Goal: Information Seeking & Learning: Learn about a topic

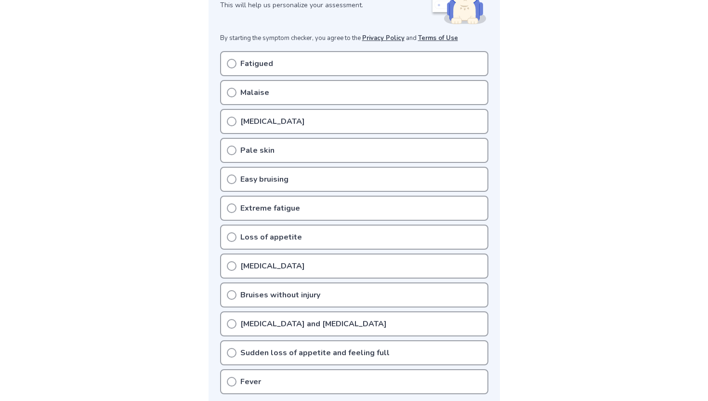
scroll to position [171, 0]
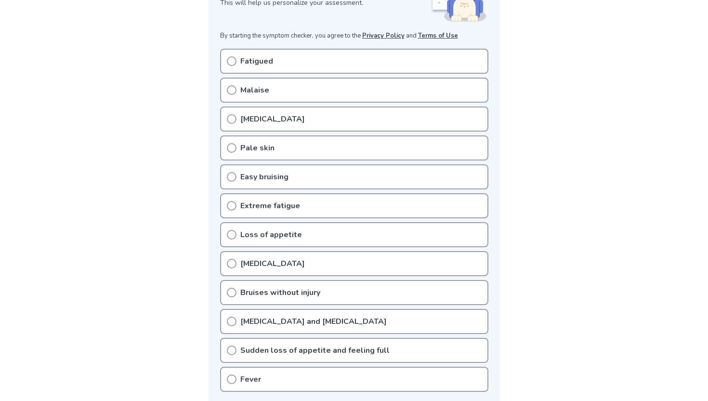
click at [295, 177] on div "Easy bruising" at bounding box center [354, 176] width 268 height 25
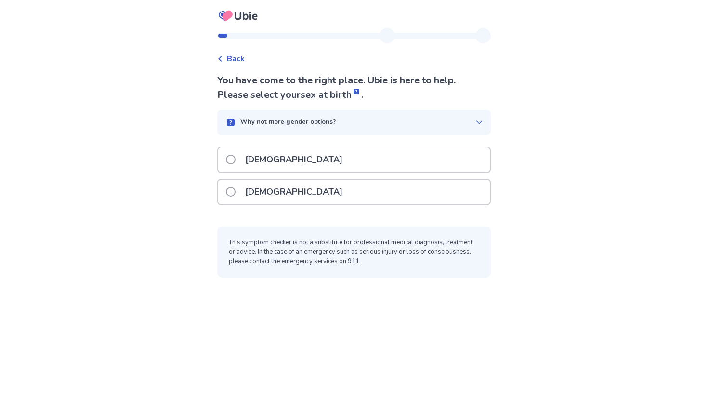
click at [238, 167] on label "[DEMOGRAPHIC_DATA]" at bounding box center [287, 159] width 122 height 25
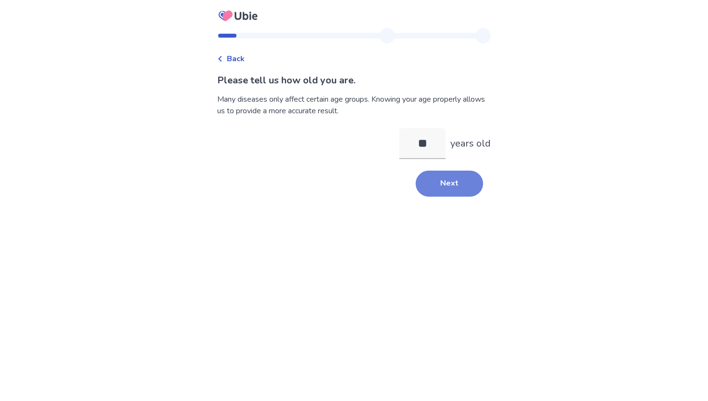
type input "**"
click at [438, 181] on button "Next" at bounding box center [449, 183] width 67 height 26
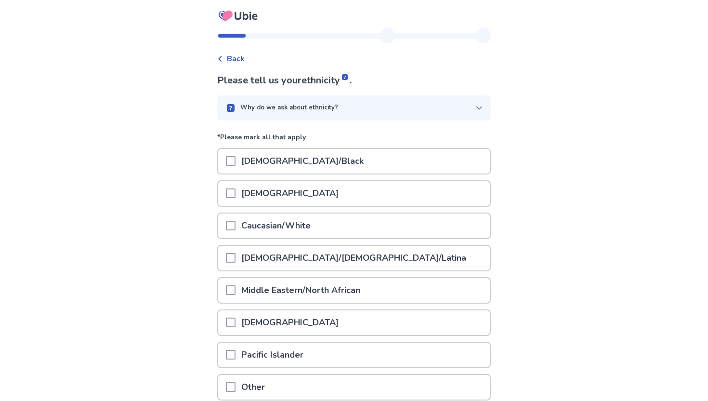
scroll to position [37, 0]
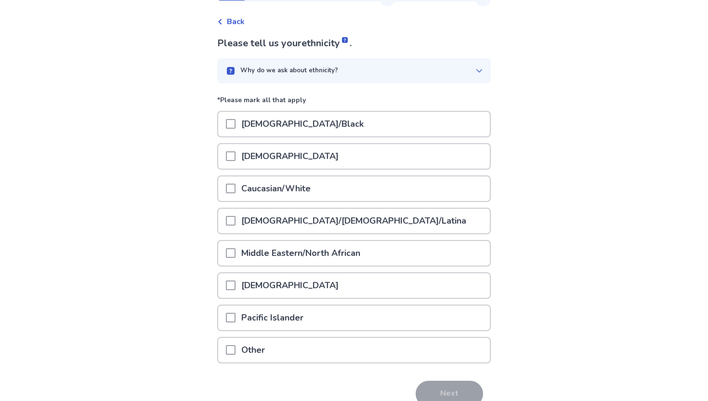
click at [352, 186] on div "Caucasian/White" at bounding box center [354, 188] width 272 height 25
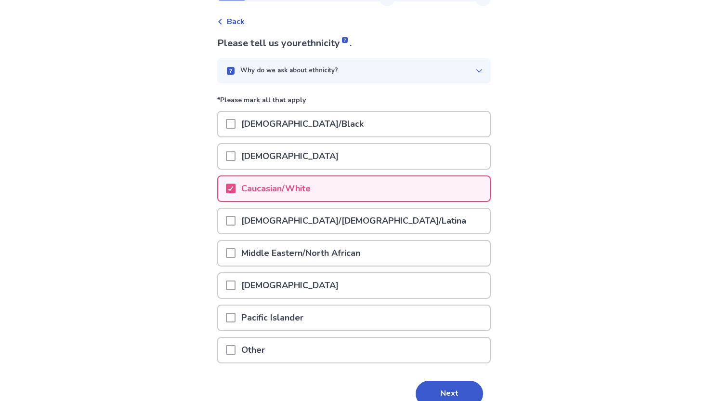
click at [242, 221] on p "[DEMOGRAPHIC_DATA]/[DEMOGRAPHIC_DATA]/Latina" at bounding box center [353, 220] width 236 height 25
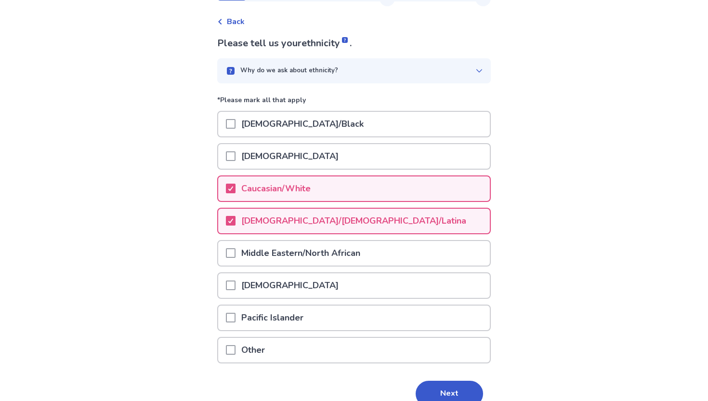
click at [260, 314] on p "Pacific Islander" at bounding box center [272, 317] width 74 height 25
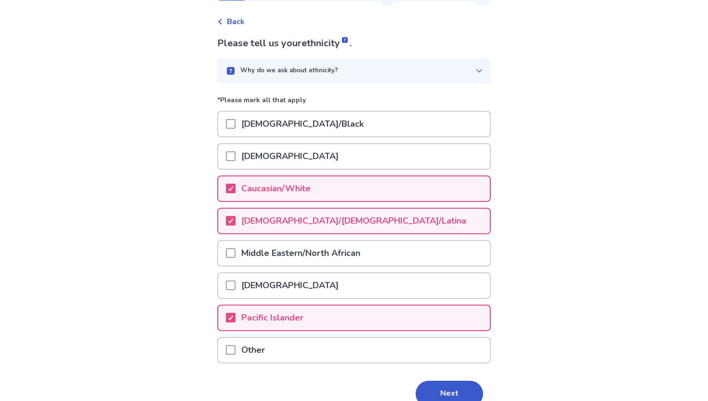
click at [288, 153] on div "Asian" at bounding box center [354, 156] width 272 height 25
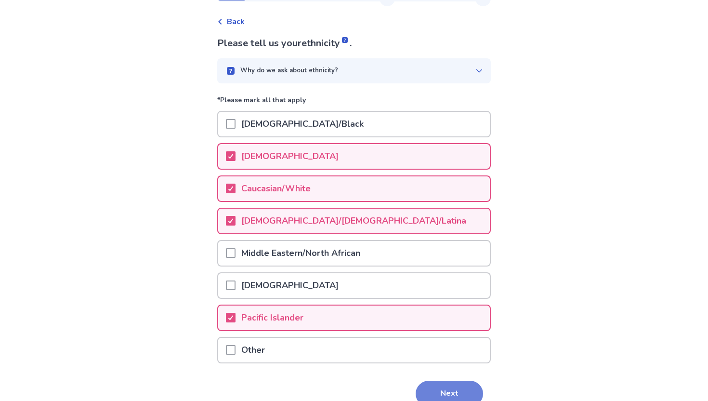
click at [443, 399] on button "Next" at bounding box center [449, 393] width 67 height 26
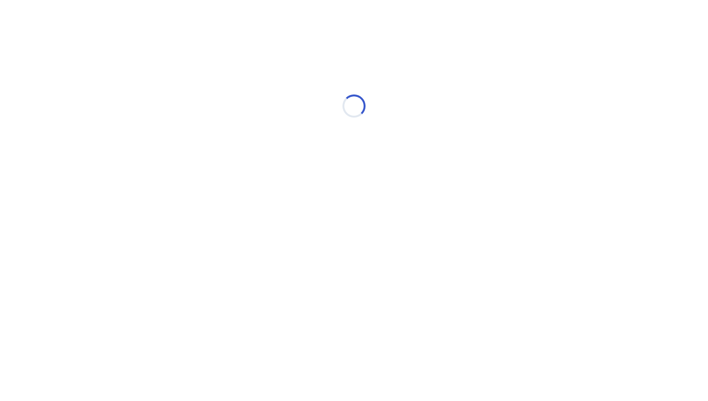
scroll to position [0, 0]
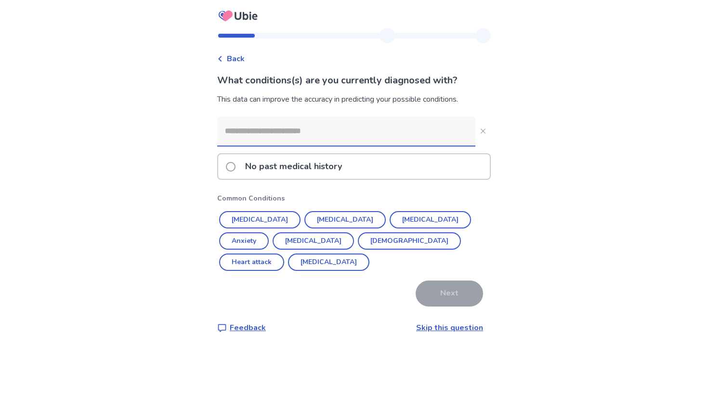
click at [376, 165] on div "No past medical history" at bounding box center [354, 166] width 272 height 25
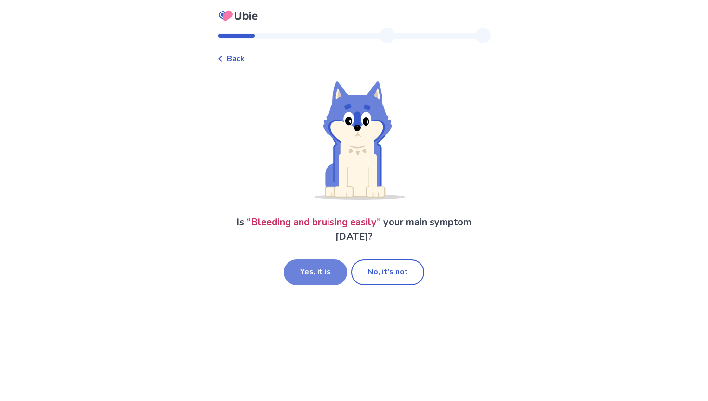
click at [312, 269] on button "Yes, it is" at bounding box center [316, 272] width 64 height 26
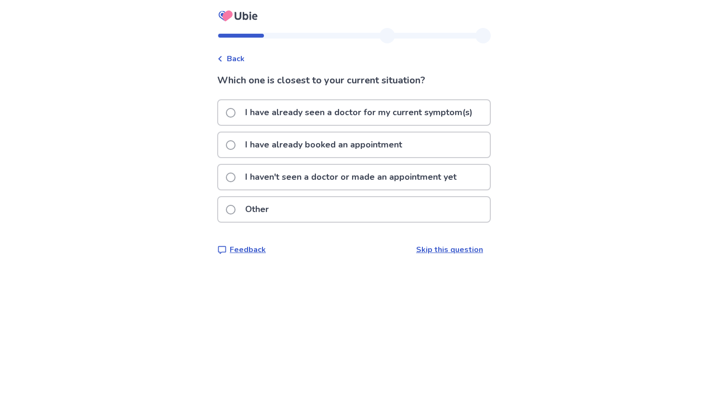
click at [356, 179] on p "I haven't seen a doctor or made an appointment yet" at bounding box center [350, 177] width 223 height 25
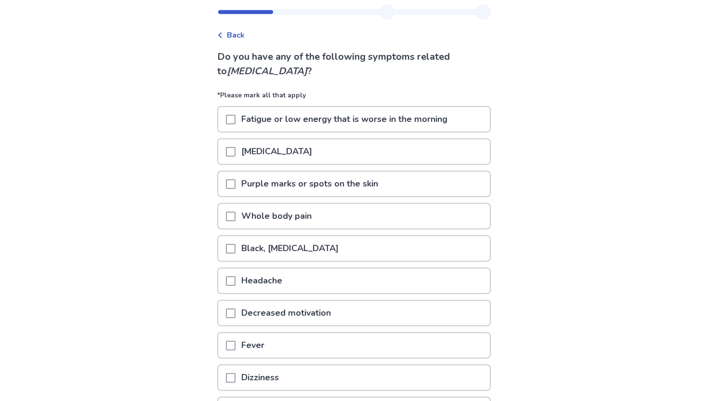
scroll to position [24, 0]
click at [265, 122] on p "Fatigue or low energy that is worse in the morning" at bounding box center [344, 118] width 218 height 25
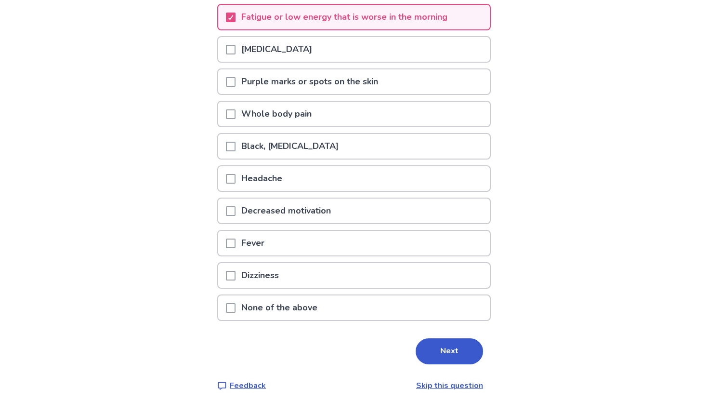
scroll to position [131, 0]
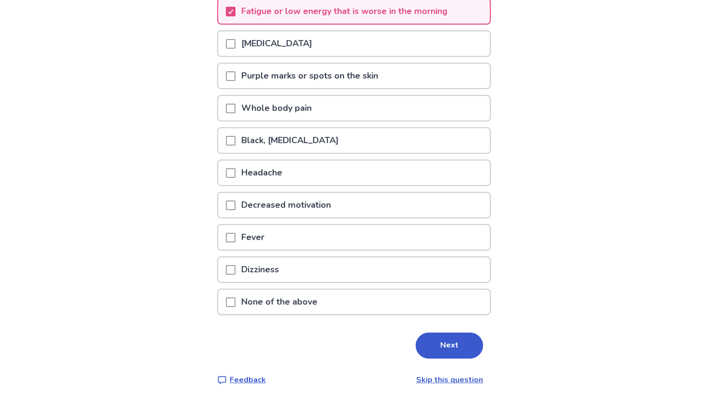
click at [274, 169] on p "Headache" at bounding box center [261, 172] width 52 height 25
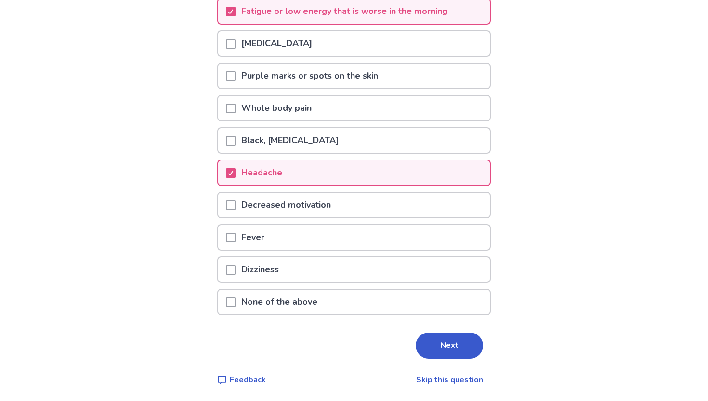
click at [272, 201] on p "Decreased motivation" at bounding box center [285, 205] width 101 height 25
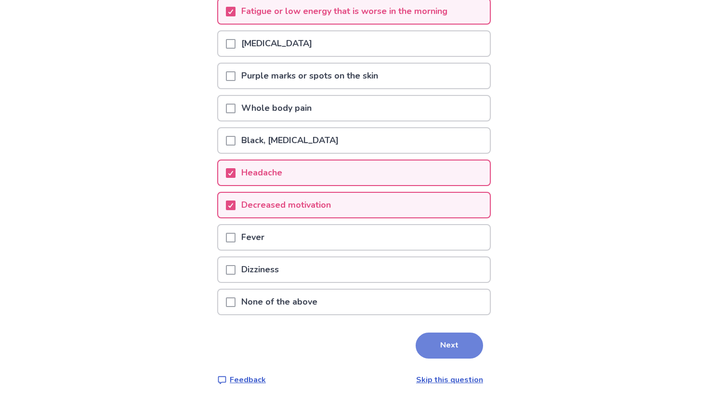
click at [430, 340] on button "Next" at bounding box center [449, 345] width 67 height 26
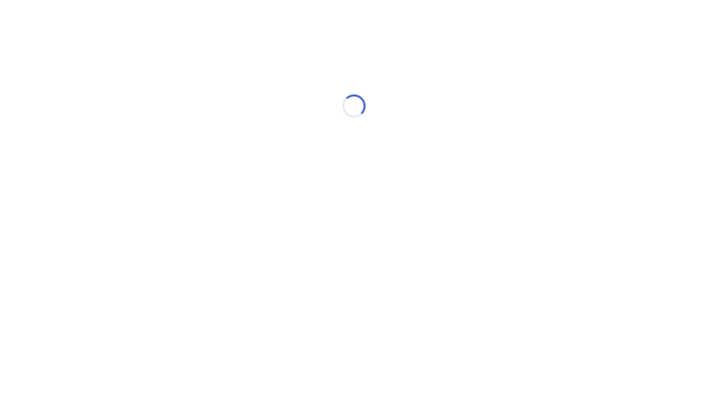
scroll to position [0, 0]
select select "*"
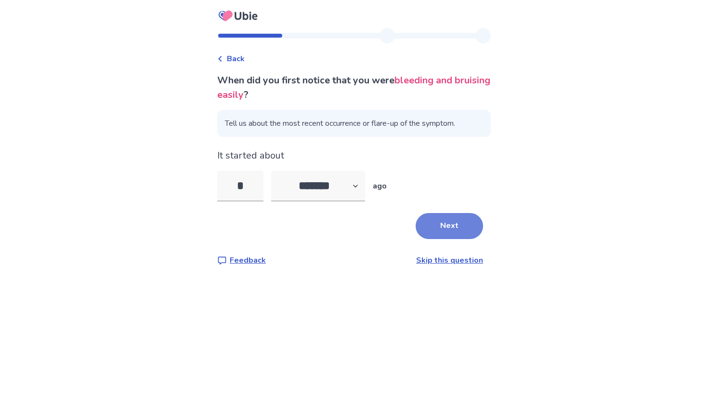
type input "*"
click at [465, 221] on button "Next" at bounding box center [449, 226] width 67 height 26
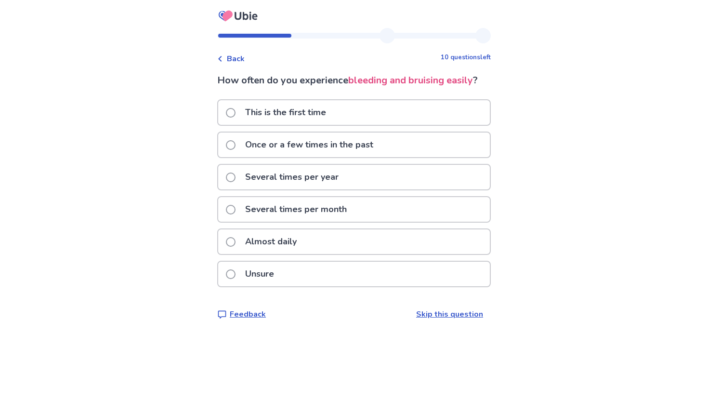
click at [429, 157] on div "Once or a few times in the past" at bounding box center [354, 144] width 272 height 25
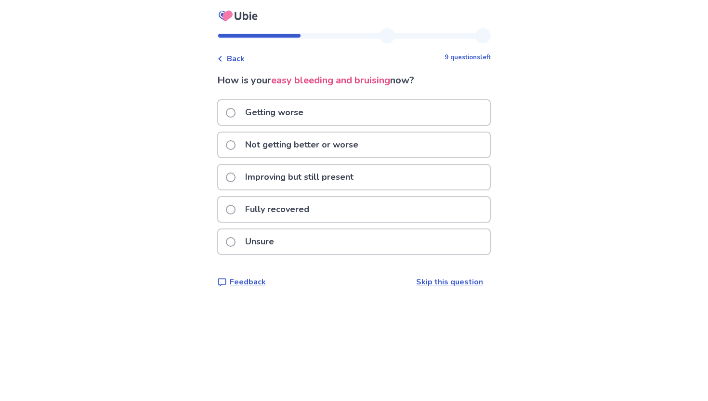
click at [401, 112] on div "Getting worse" at bounding box center [354, 112] width 272 height 25
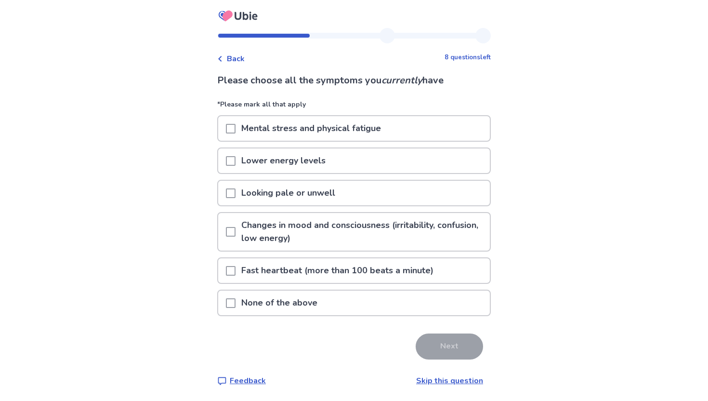
click at [382, 132] on p "Mental stress and physical fatigue" at bounding box center [310, 128] width 151 height 25
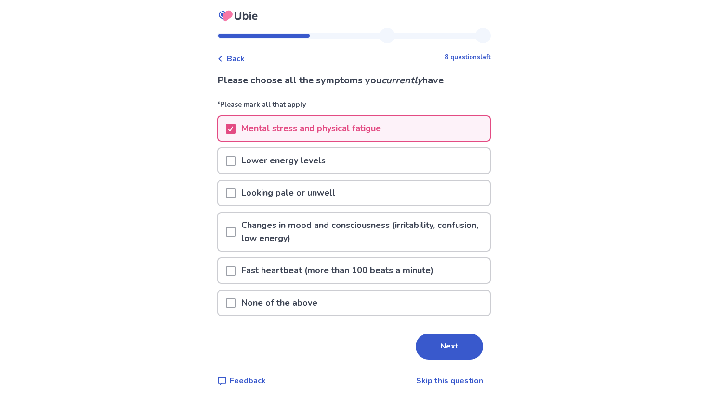
click at [371, 154] on div "Lower energy levels" at bounding box center [354, 160] width 272 height 25
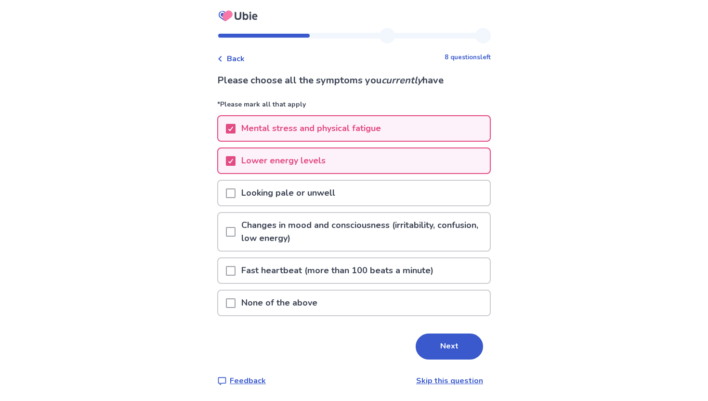
click at [369, 226] on p "Changes in mood and consciousness (irritability, confusion, low energy)" at bounding box center [362, 232] width 254 height 38
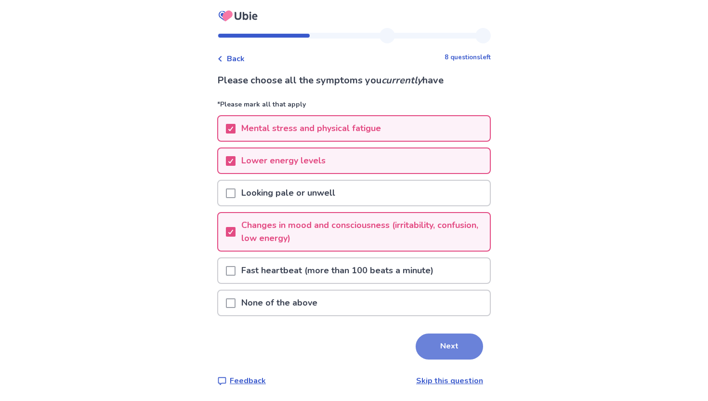
click at [447, 338] on button "Next" at bounding box center [449, 346] width 67 height 26
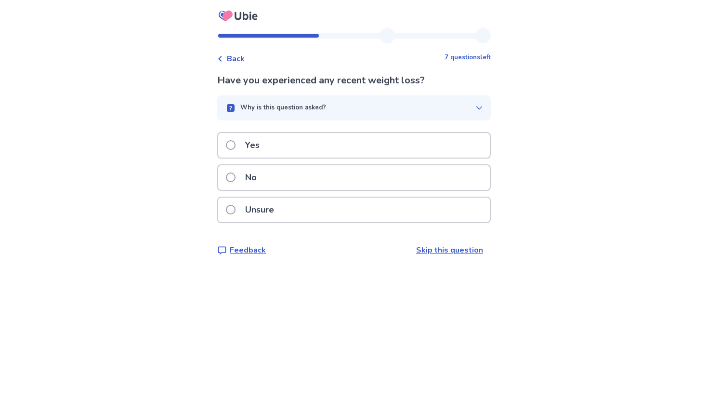
click at [393, 143] on div "Yes" at bounding box center [354, 145] width 272 height 25
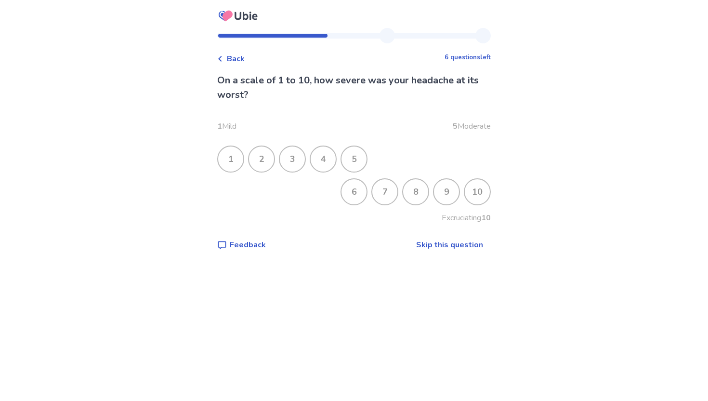
click at [335, 157] on div "4" at bounding box center [323, 158] width 25 height 25
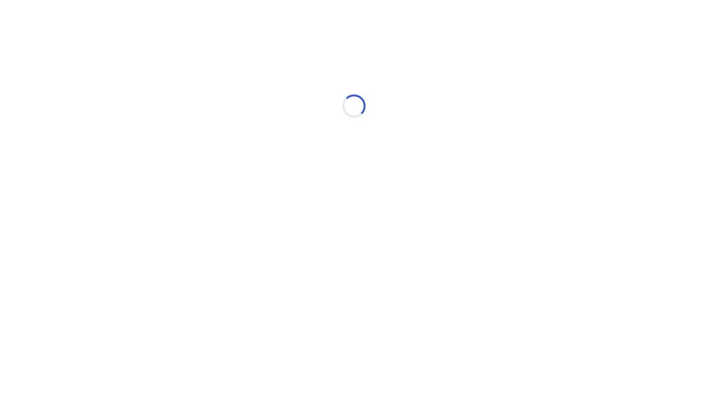
select select "*"
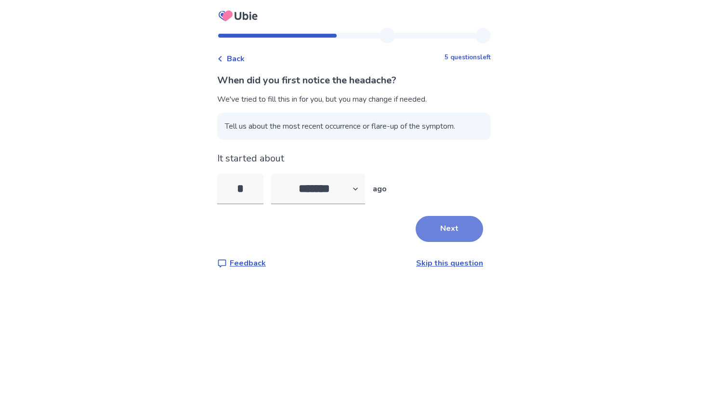
type input "*"
click at [454, 232] on button "Next" at bounding box center [449, 229] width 67 height 26
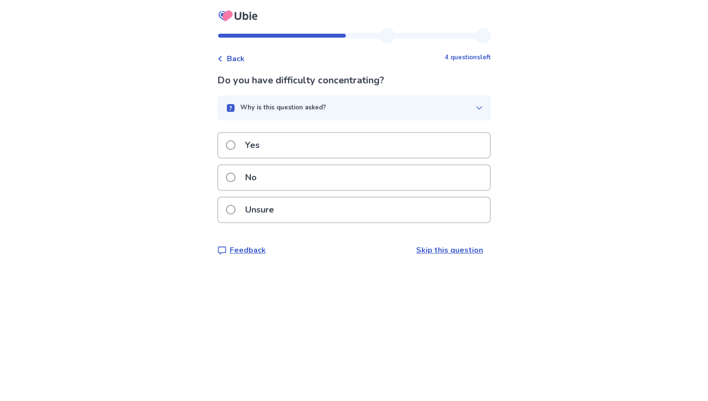
click at [424, 143] on div "Yes" at bounding box center [354, 145] width 272 height 25
click at [420, 152] on div "Yes" at bounding box center [354, 145] width 272 height 25
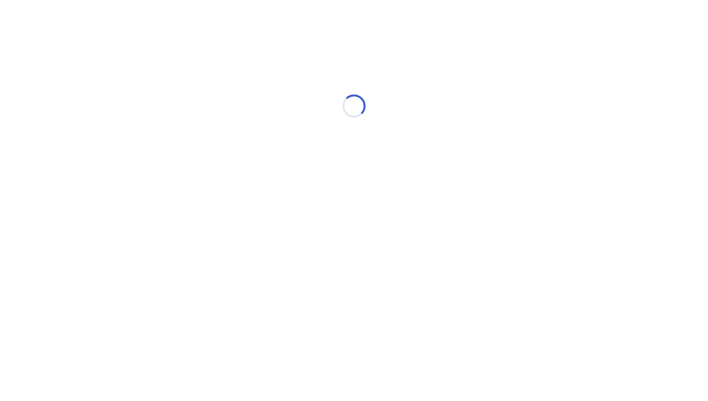
select select "*"
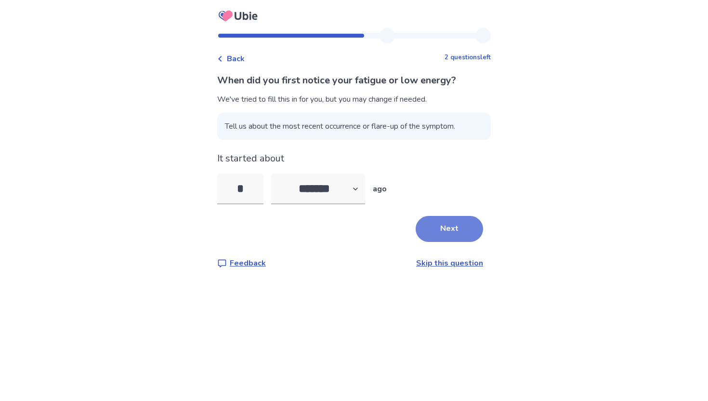
click at [456, 229] on button "Next" at bounding box center [449, 229] width 67 height 26
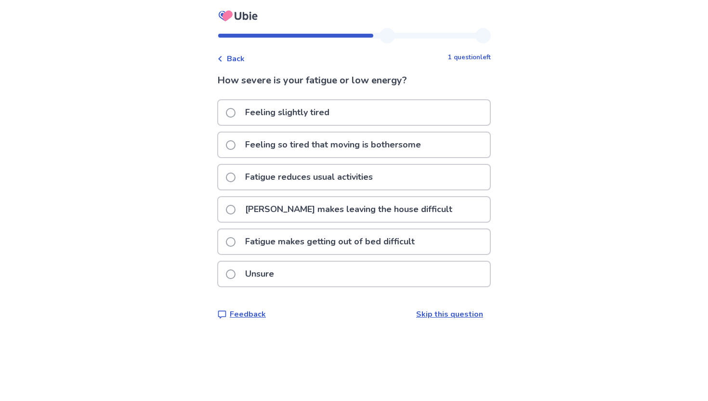
click at [331, 236] on p "Fatigue makes getting out of bed difficult" at bounding box center [329, 241] width 181 height 25
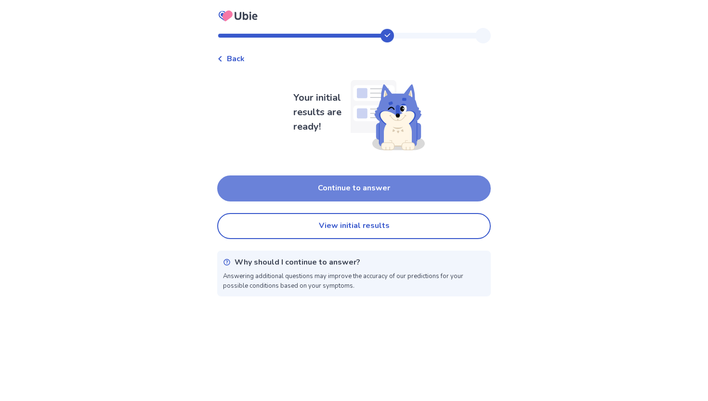
click at [386, 189] on button "Continue to answer" at bounding box center [353, 188] width 273 height 26
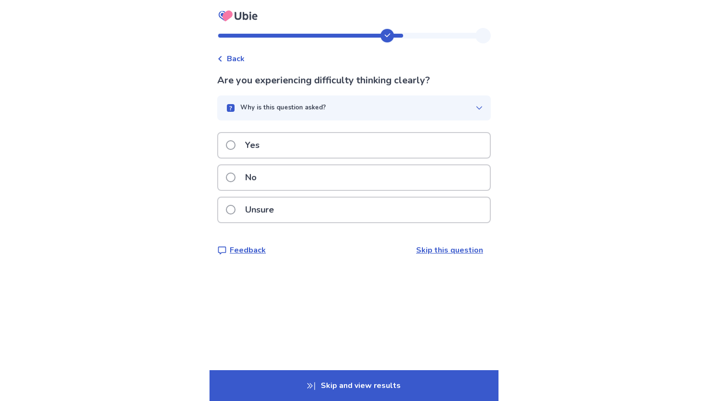
click at [377, 148] on div "Yes" at bounding box center [354, 145] width 272 height 25
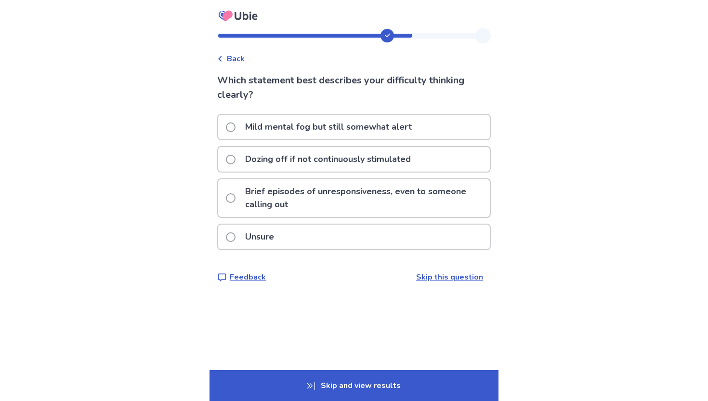
click at [390, 124] on p "Mild mental fog but still somewhat alert" at bounding box center [328, 127] width 178 height 25
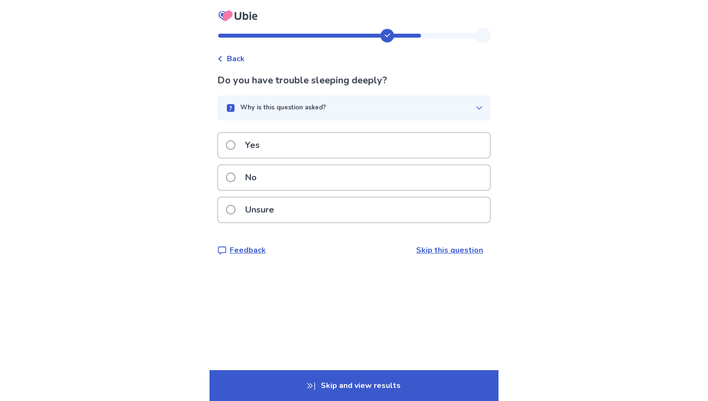
click at [370, 143] on div "Yes" at bounding box center [354, 145] width 272 height 25
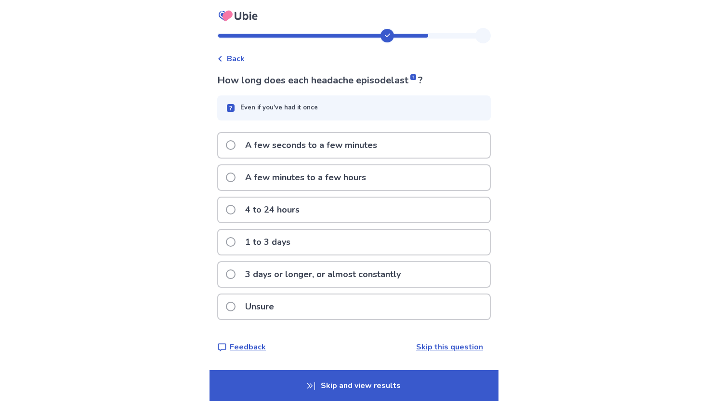
click at [356, 177] on p "A few minutes to a few hours" at bounding box center [305, 177] width 132 height 25
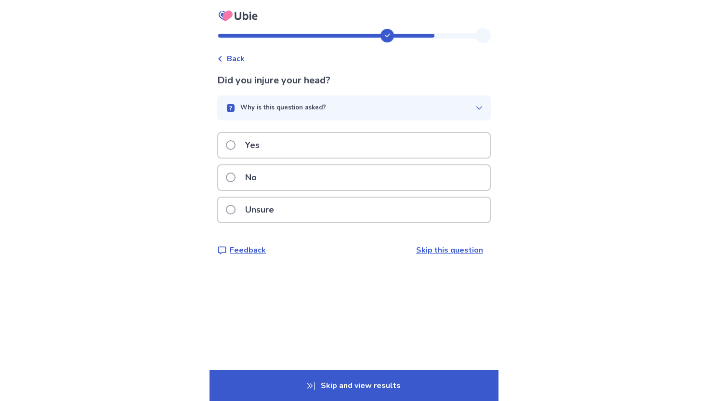
click at [344, 168] on div "No" at bounding box center [354, 177] width 272 height 25
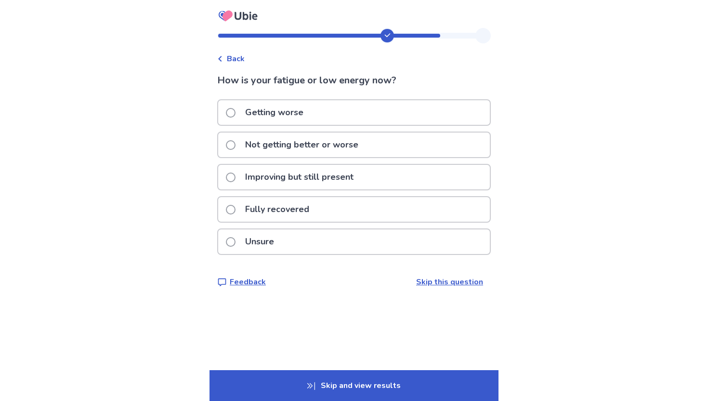
click at [335, 147] on p "Not getting better or worse" at bounding box center [301, 144] width 125 height 25
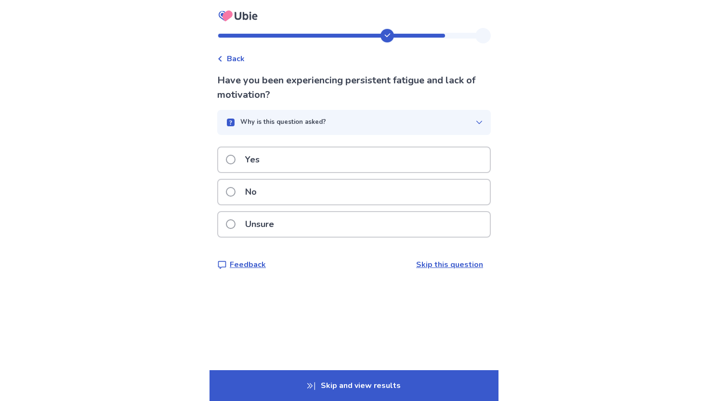
click at [333, 156] on div "Yes" at bounding box center [354, 159] width 272 height 25
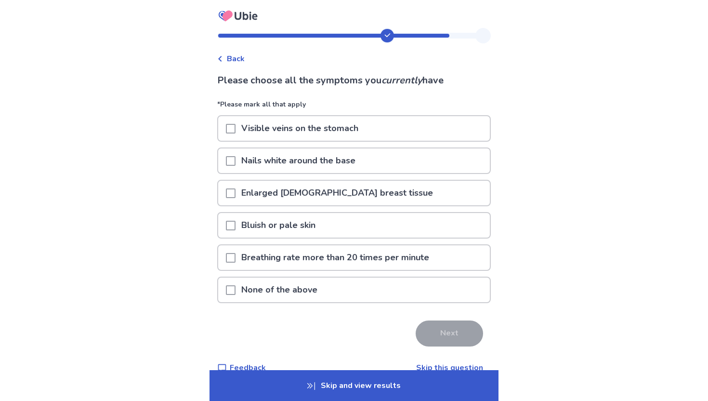
click at [324, 166] on p "Nails white around the base" at bounding box center [298, 160] width 126 height 25
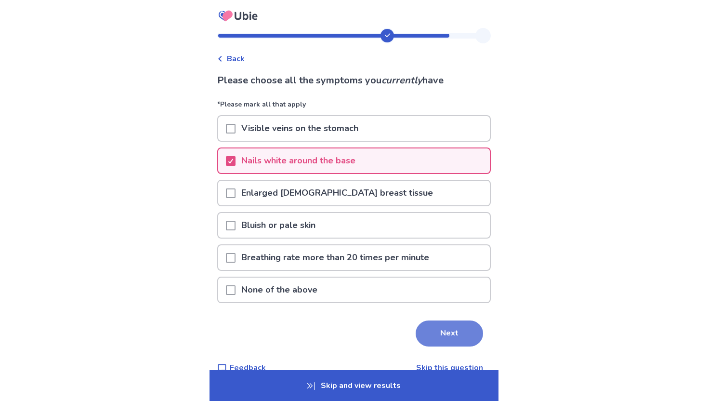
click at [443, 335] on button "Next" at bounding box center [449, 333] width 67 height 26
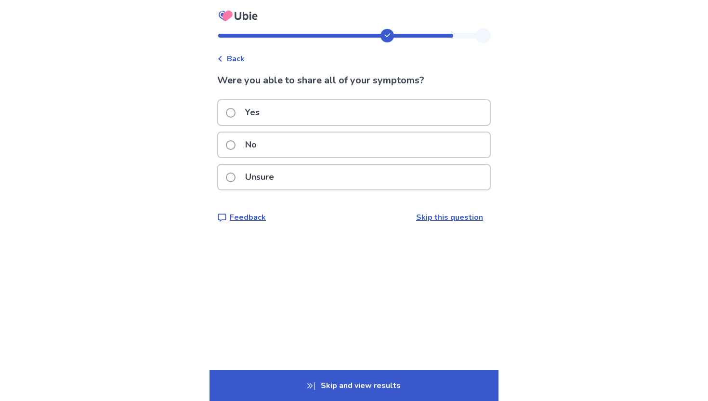
click at [359, 109] on div "Yes" at bounding box center [354, 112] width 272 height 25
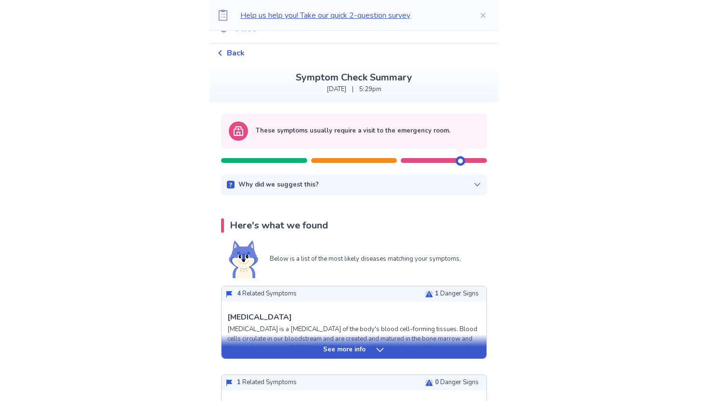
scroll to position [39, 0]
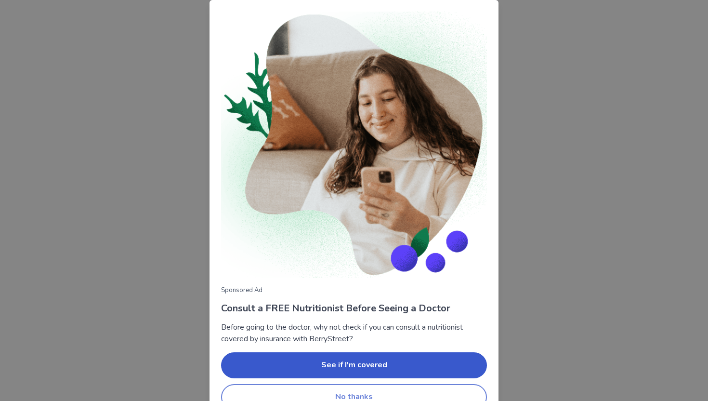
click at [430, 398] on button "No thanks" at bounding box center [354, 397] width 266 height 26
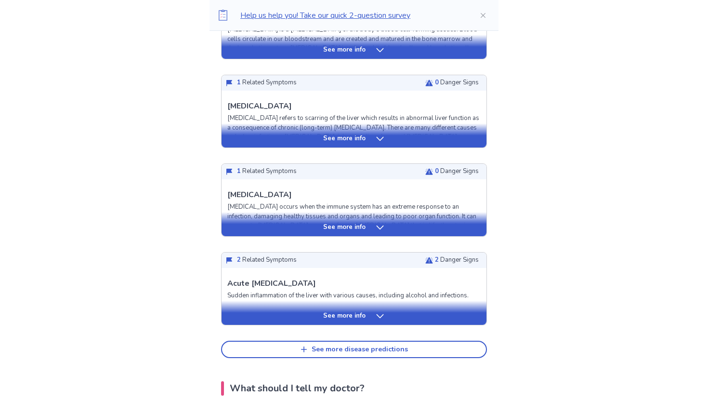
scroll to position [309, 0]
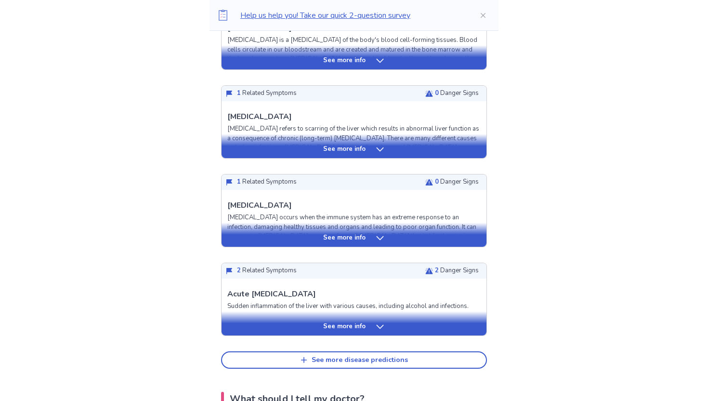
click at [432, 325] on div "See more info" at bounding box center [353, 327] width 265 height 10
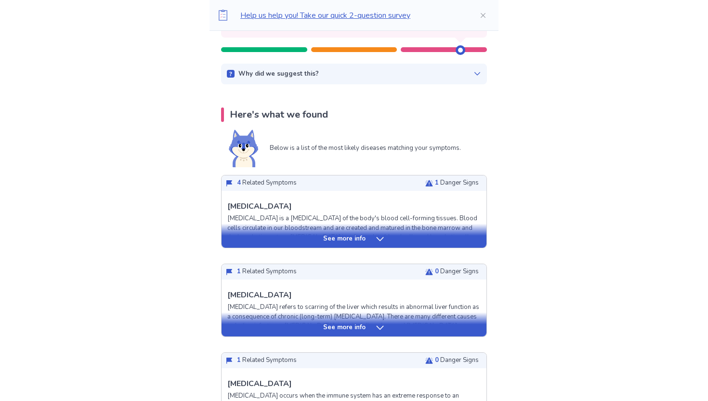
scroll to position [61, 0]
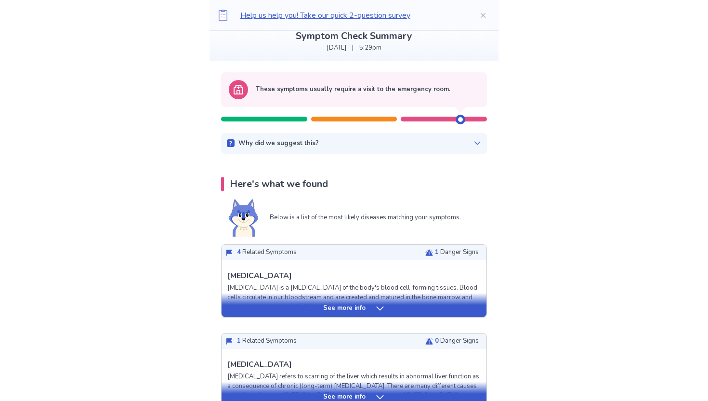
click at [395, 304] on div "See more info" at bounding box center [353, 308] width 265 height 10
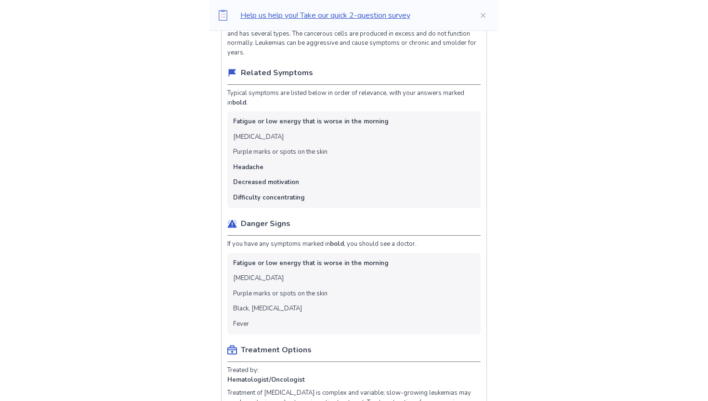
scroll to position [0, 0]
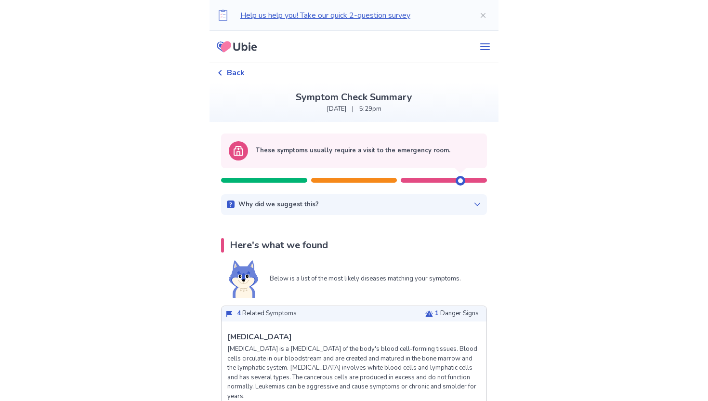
click at [472, 208] on div "Why did we suggest this?" at bounding box center [354, 205] width 254 height 10
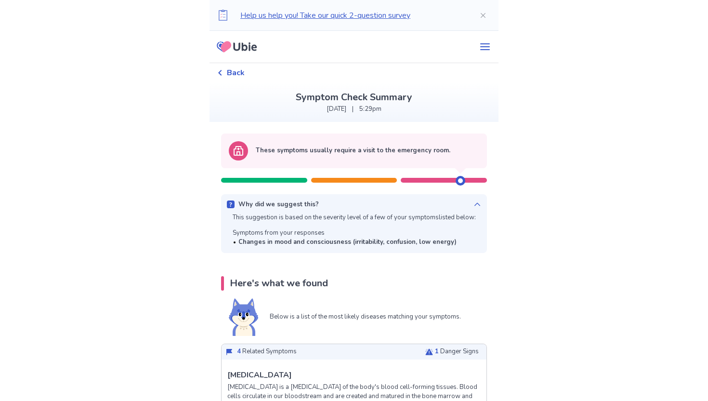
click at [473, 208] on div "Why did we suggest this?" at bounding box center [354, 205] width 254 height 10
